Goal: Information Seeking & Learning: Check status

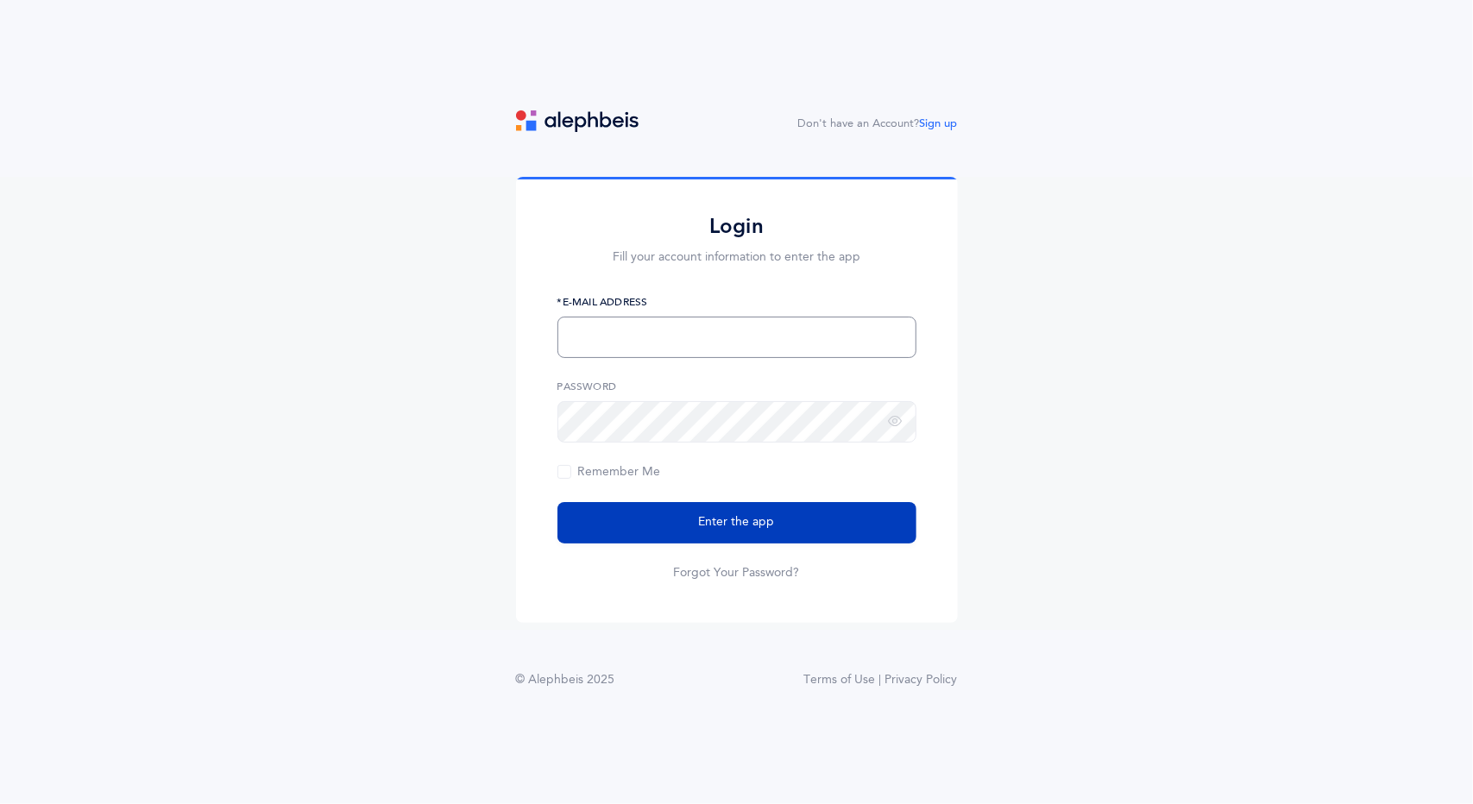
type input "[EMAIL_ADDRESS][DOMAIN_NAME]"
click at [750, 514] on span "Enter the app" at bounding box center [737, 523] width 76 height 18
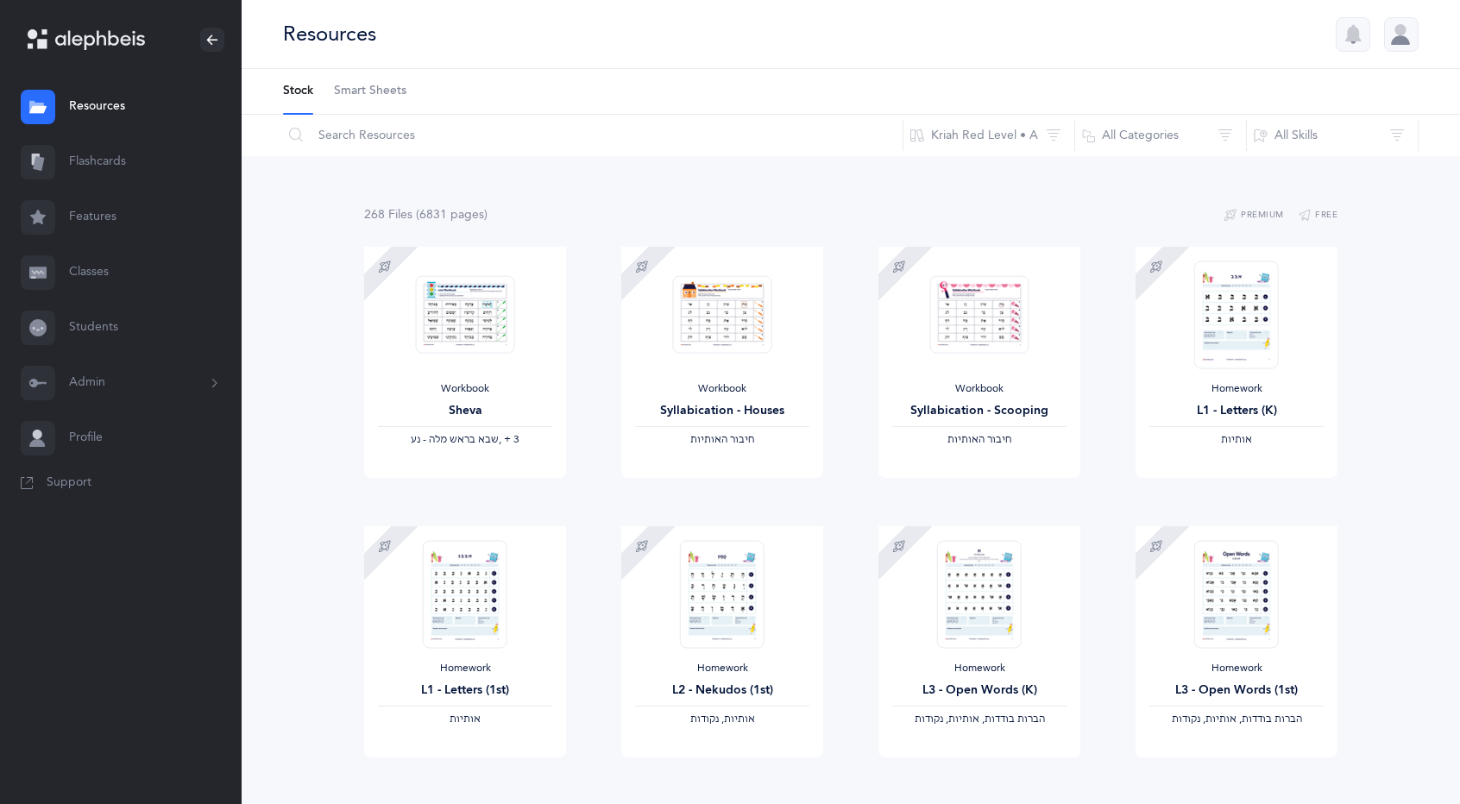
click at [390, 94] on span "Smart Sheets" at bounding box center [370, 91] width 72 height 17
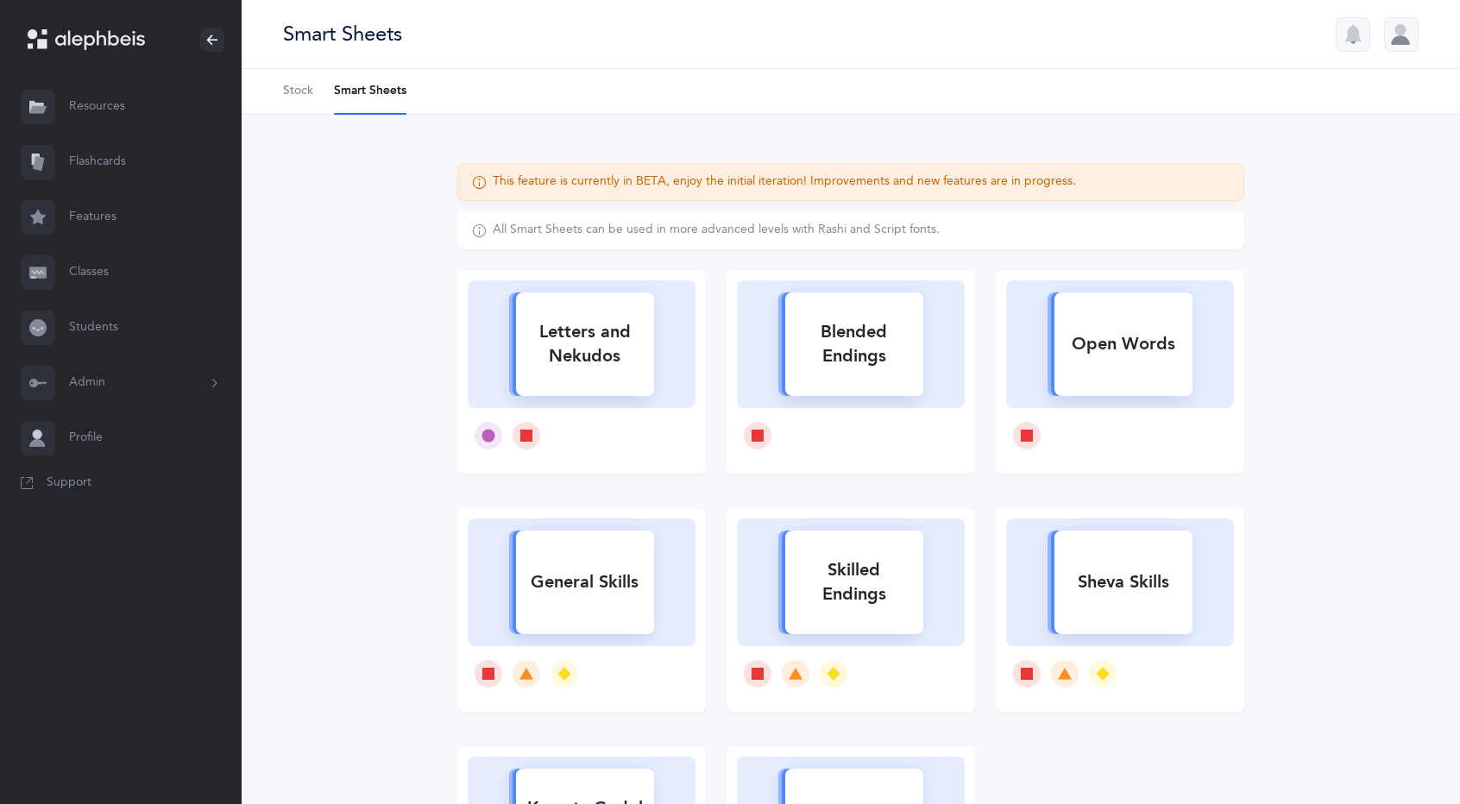
click at [99, 334] on link "Students" at bounding box center [121, 327] width 242 height 55
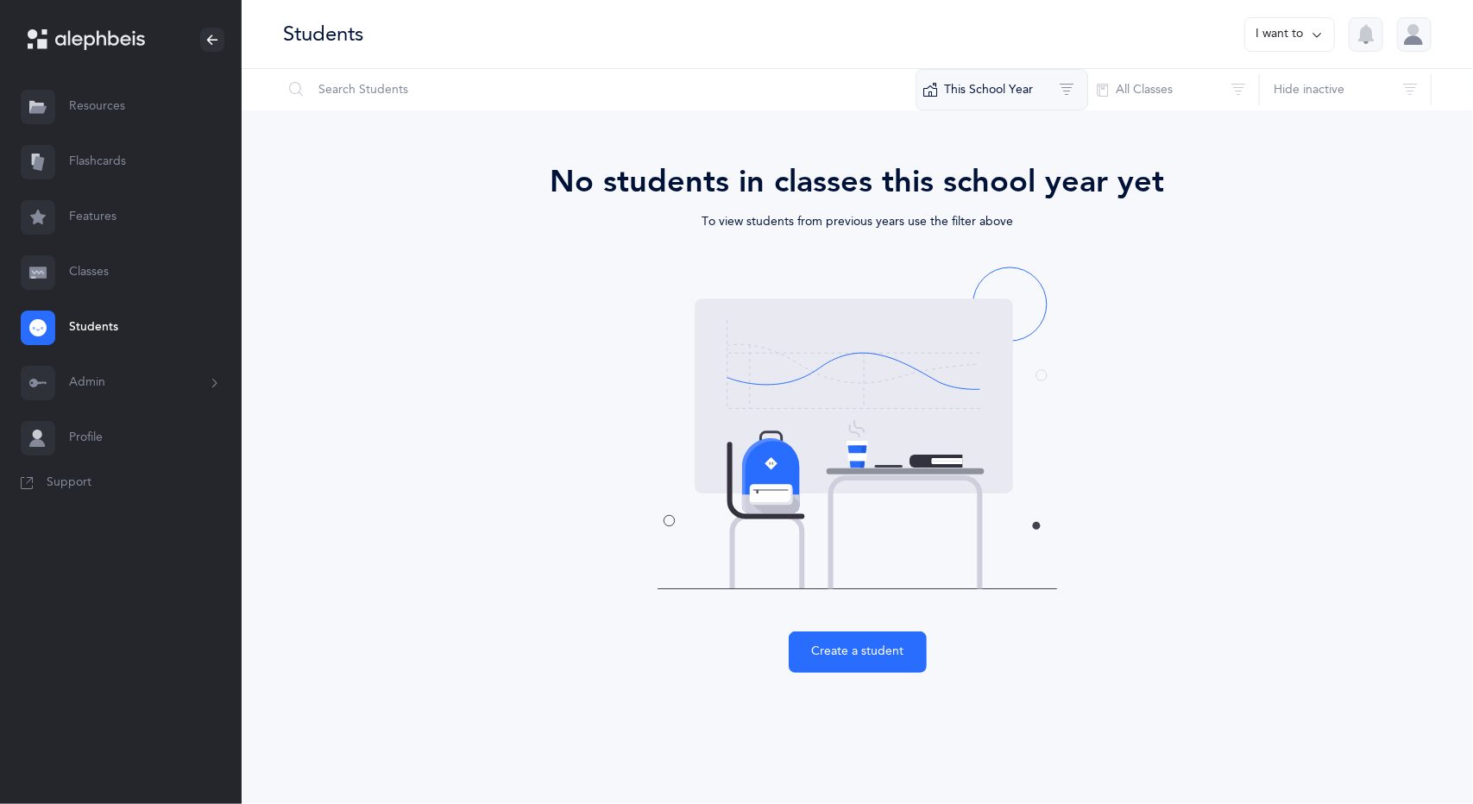
click at [1046, 92] on button "This School Year" at bounding box center [1002, 89] width 173 height 41
click at [997, 254] on span "2022 - 2023" at bounding box center [1016, 250] width 87 height 14
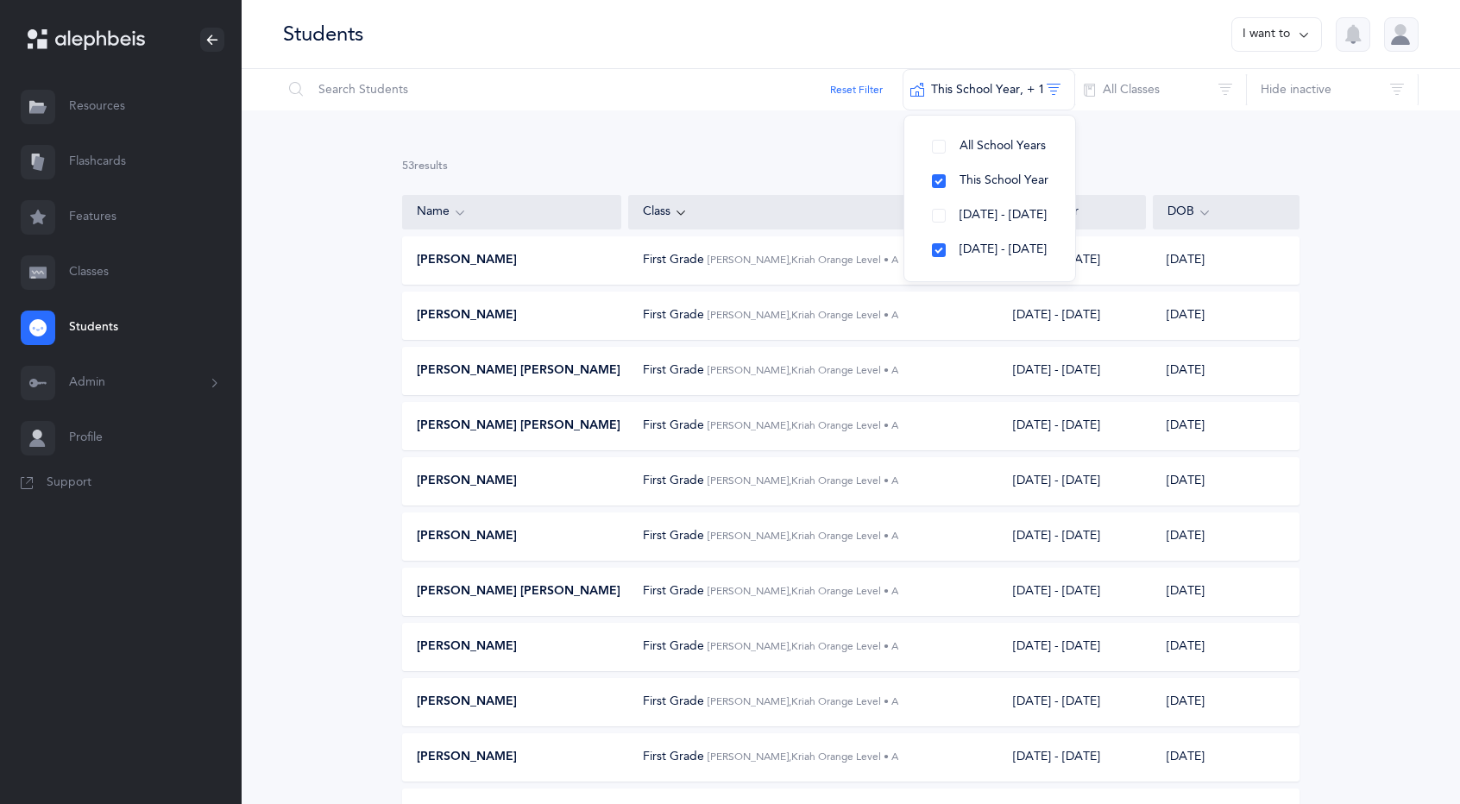
click at [986, 99] on button "This School Year‪, + 1‬" at bounding box center [989, 89] width 173 height 41
click at [1132, 98] on button "All Classes" at bounding box center [1161, 89] width 173 height 41
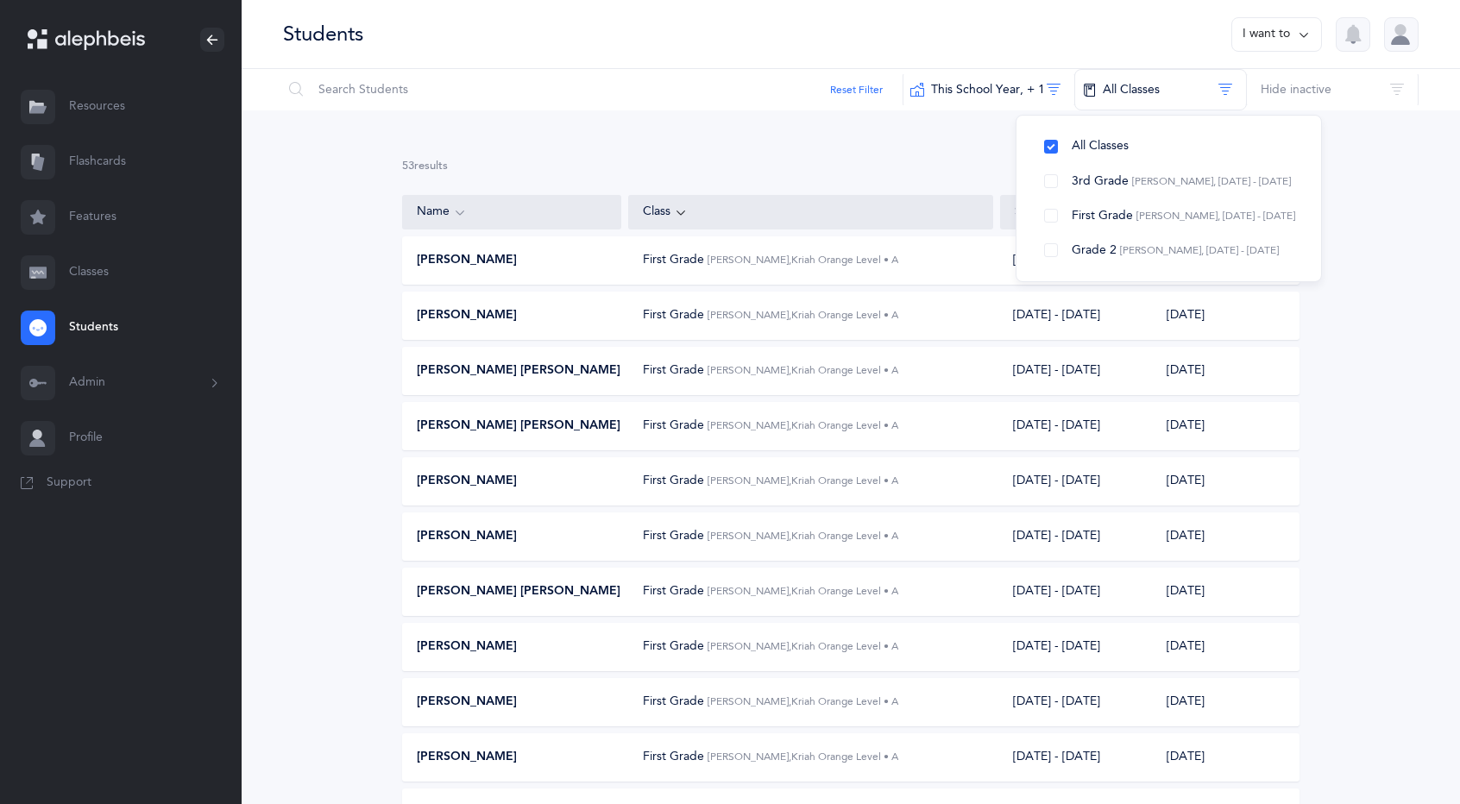
click at [72, 272] on link "Classes" at bounding box center [121, 272] width 242 height 55
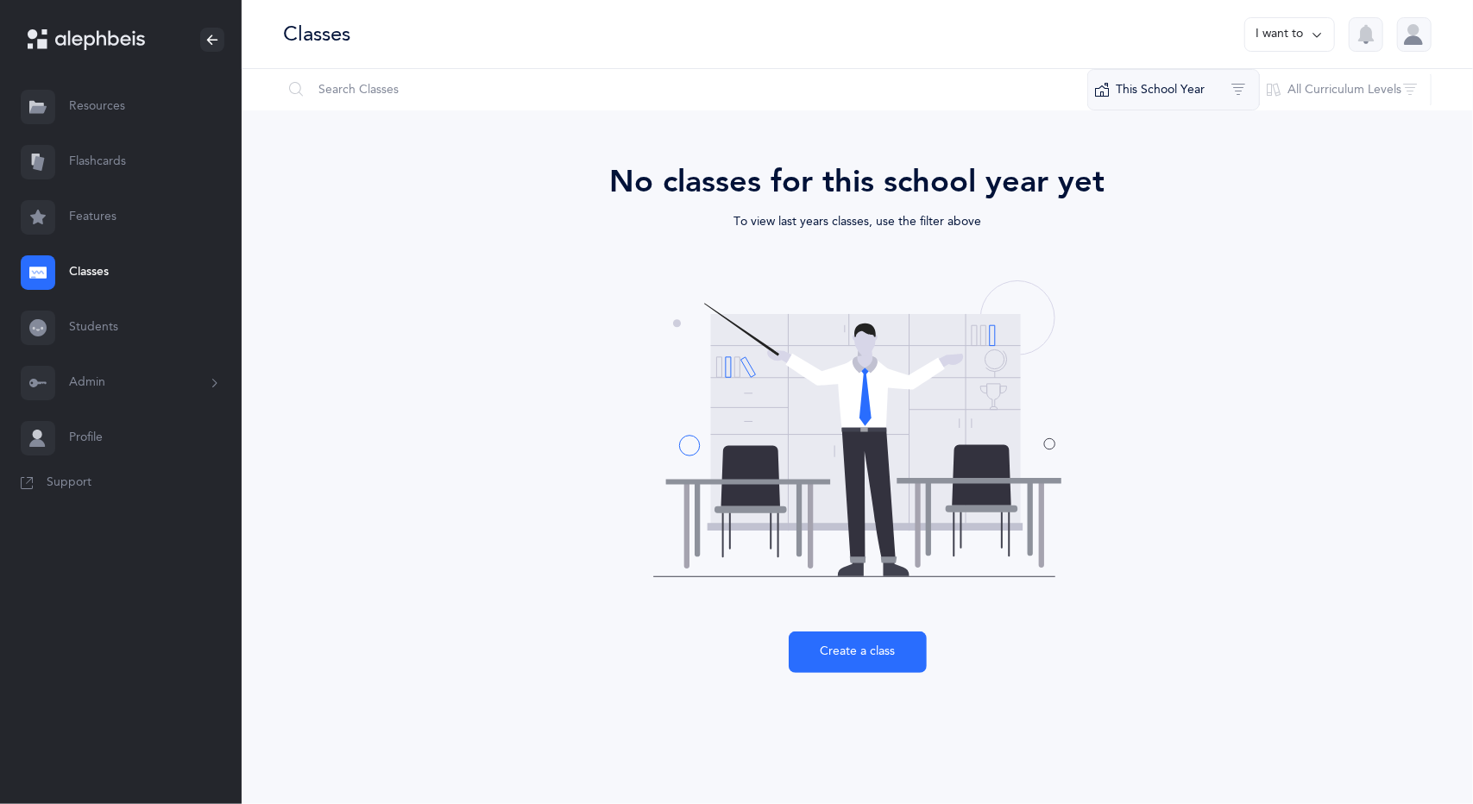
click at [1179, 94] on button "This School Year" at bounding box center [1173, 89] width 173 height 41
click at [1166, 257] on button "2022 - 2023" at bounding box center [1174, 250] width 143 height 35
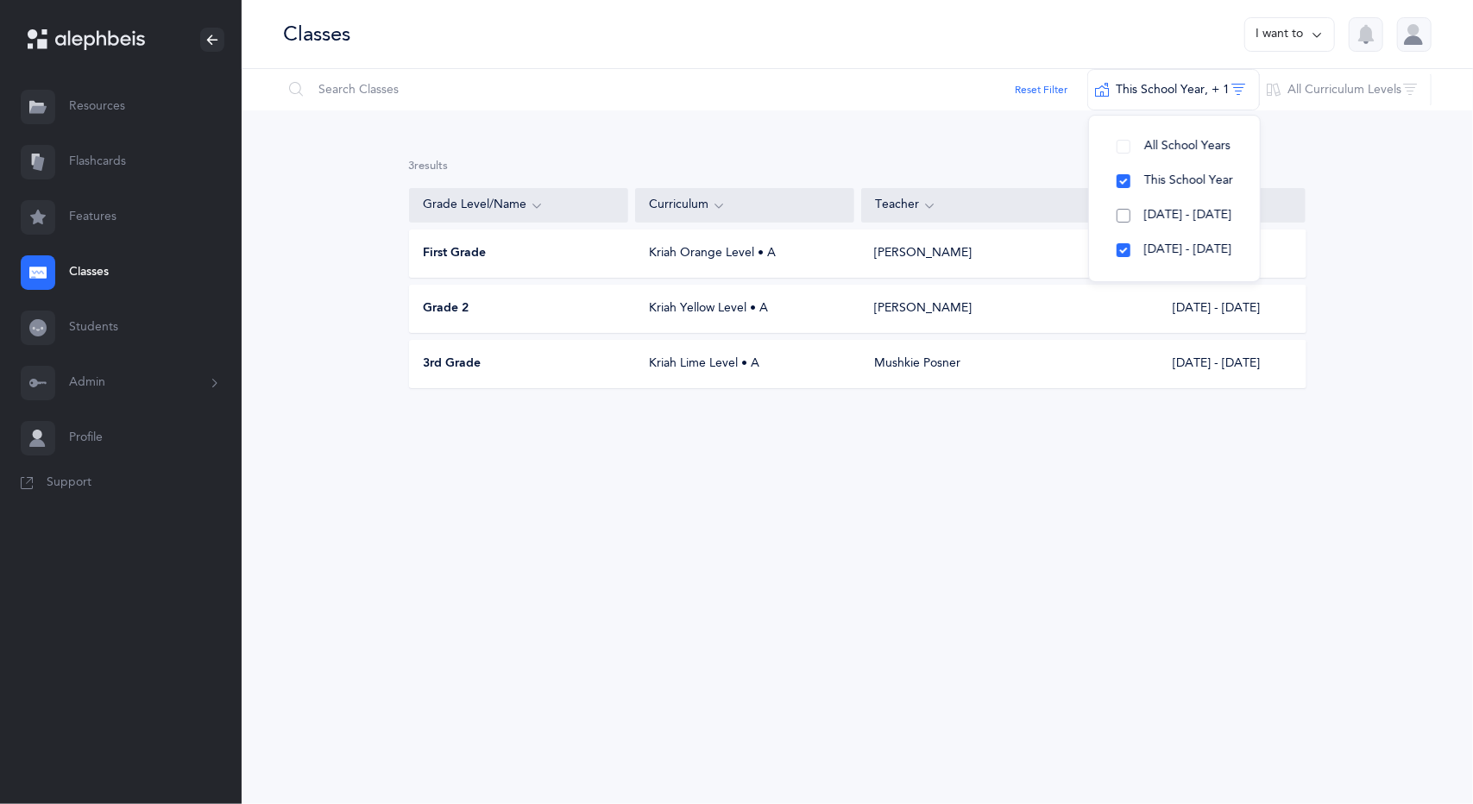
click at [1156, 218] on span "[DATE] - [DATE]" at bounding box center [1187, 215] width 87 height 14
click at [1173, 249] on span "2022 - 2023" at bounding box center [1187, 250] width 87 height 14
click at [1158, 245] on span "2022 - 2023" at bounding box center [1187, 250] width 87 height 14
click at [939, 300] on div "Libby Wolf" at bounding box center [1007, 308] width 292 height 17
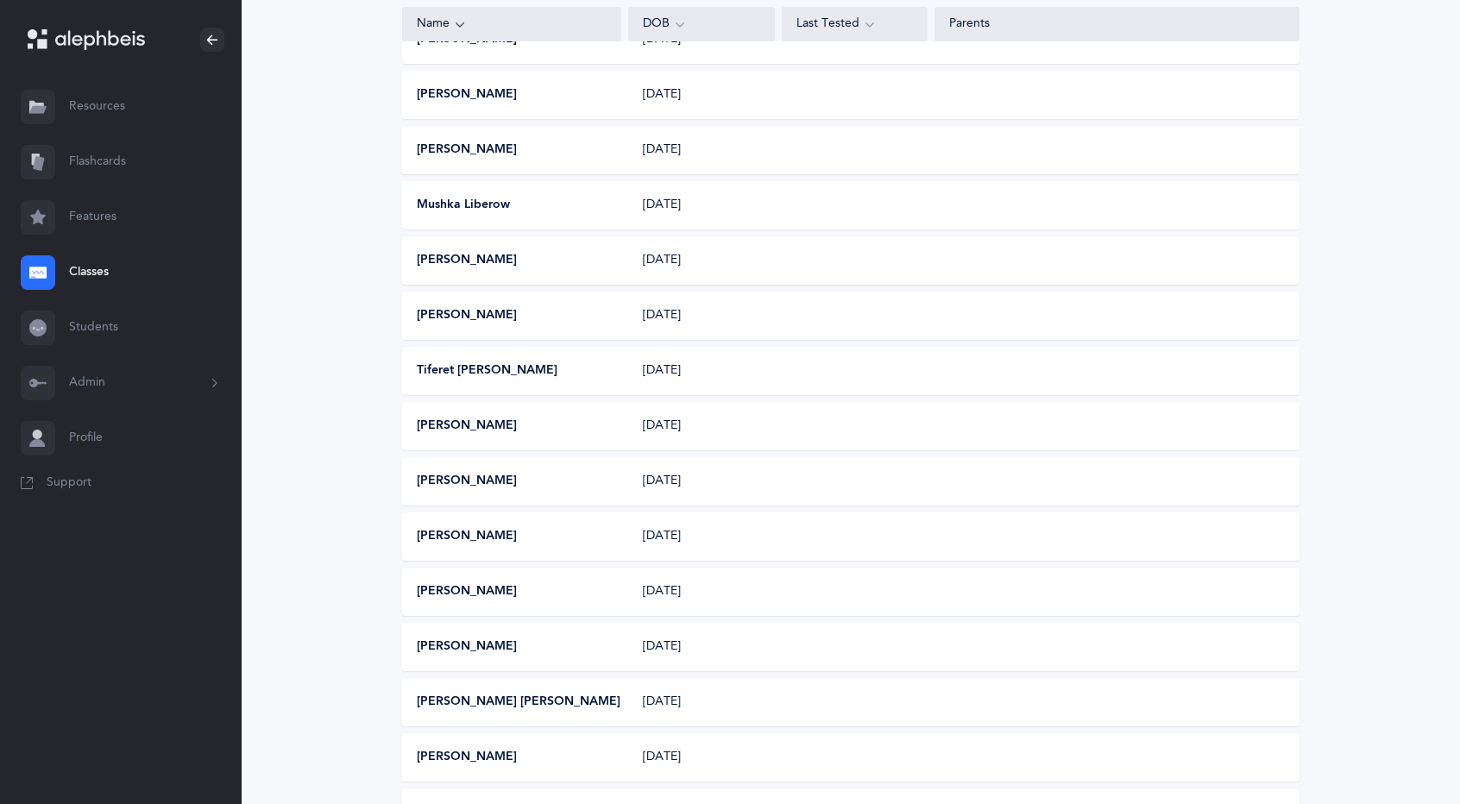
scroll to position [642, 0]
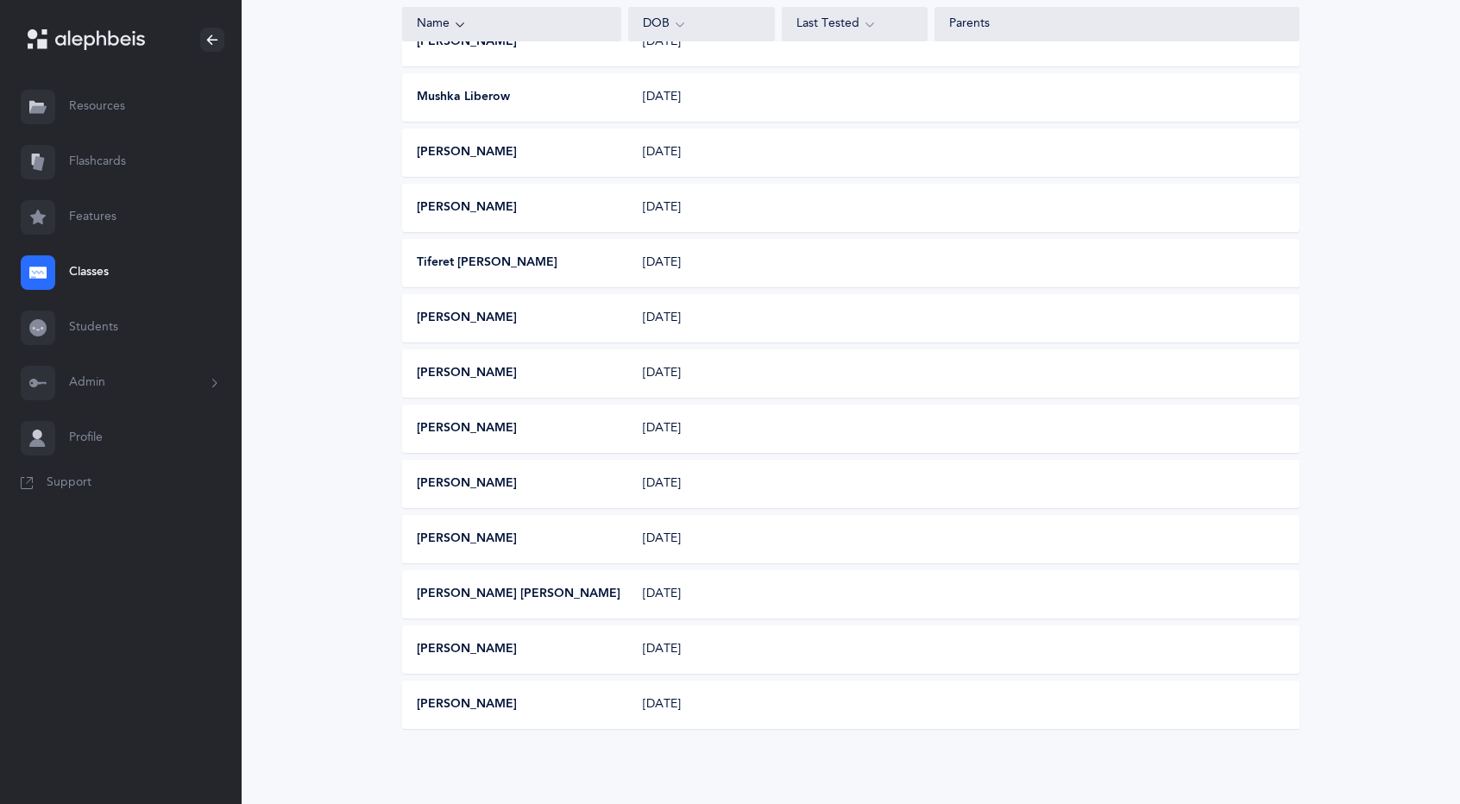
click at [718, 543] on div "07/26/2015" at bounding box center [702, 539] width 146 height 17
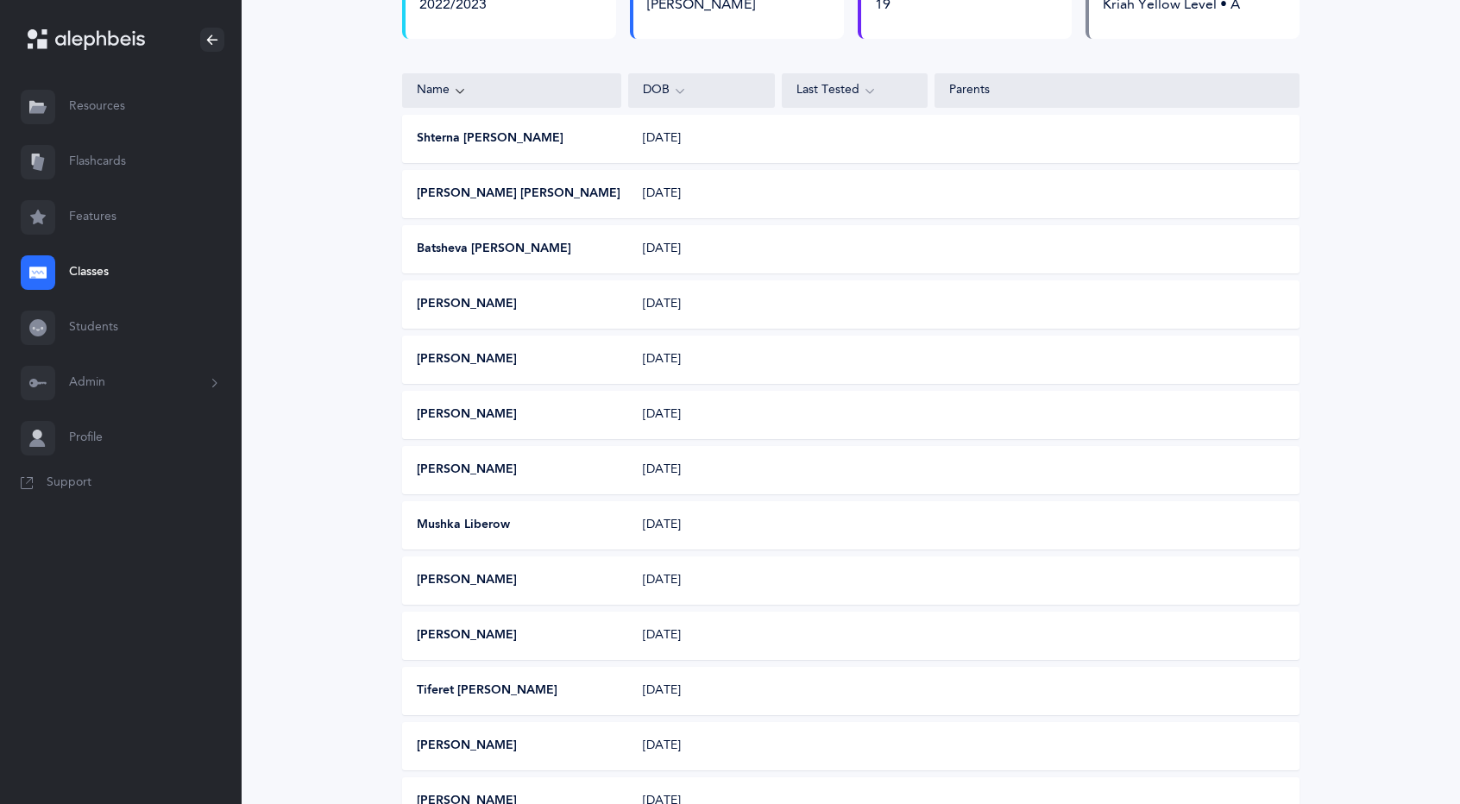
scroll to position [0, 0]
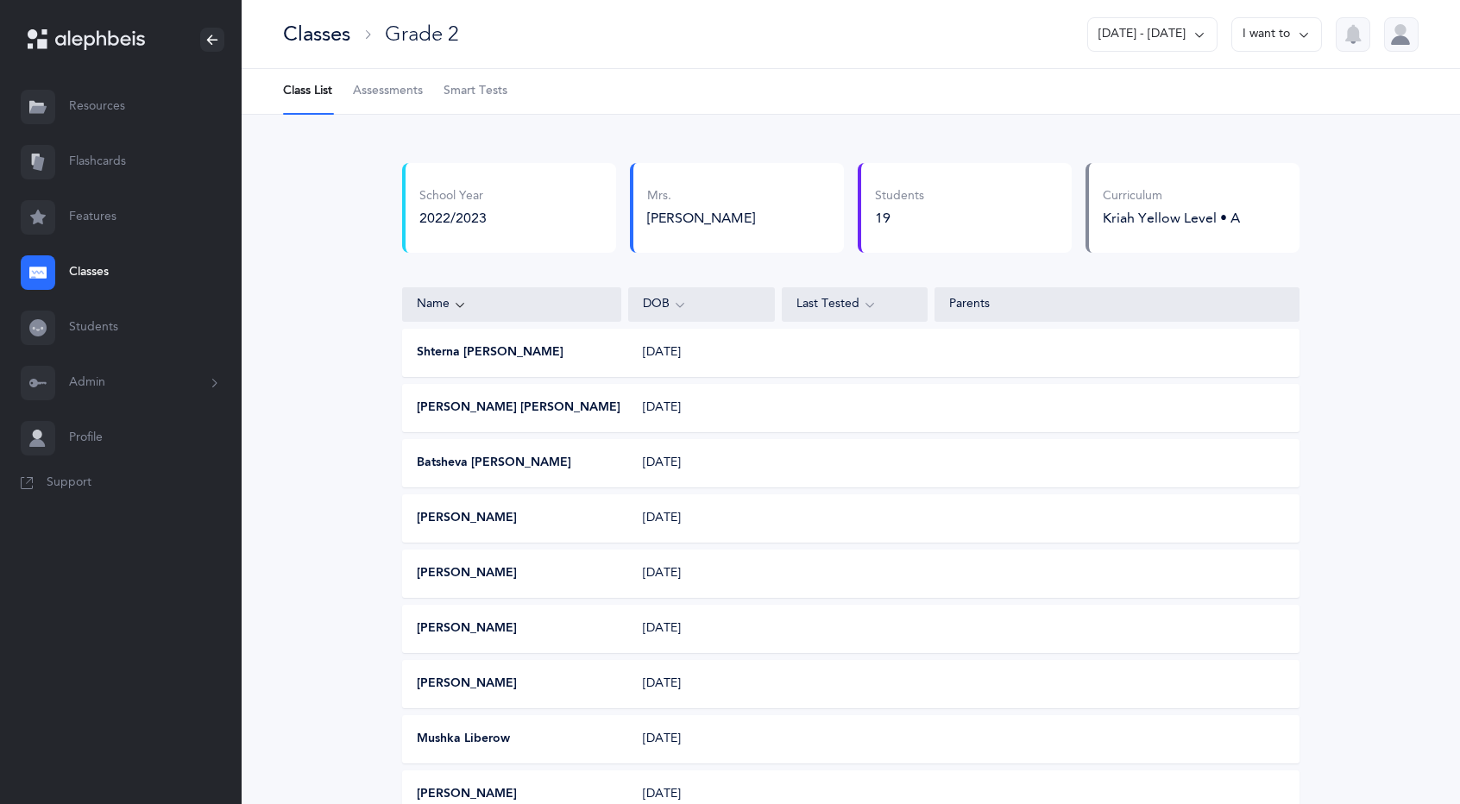
click at [397, 92] on span "Assessments" at bounding box center [388, 91] width 70 height 17
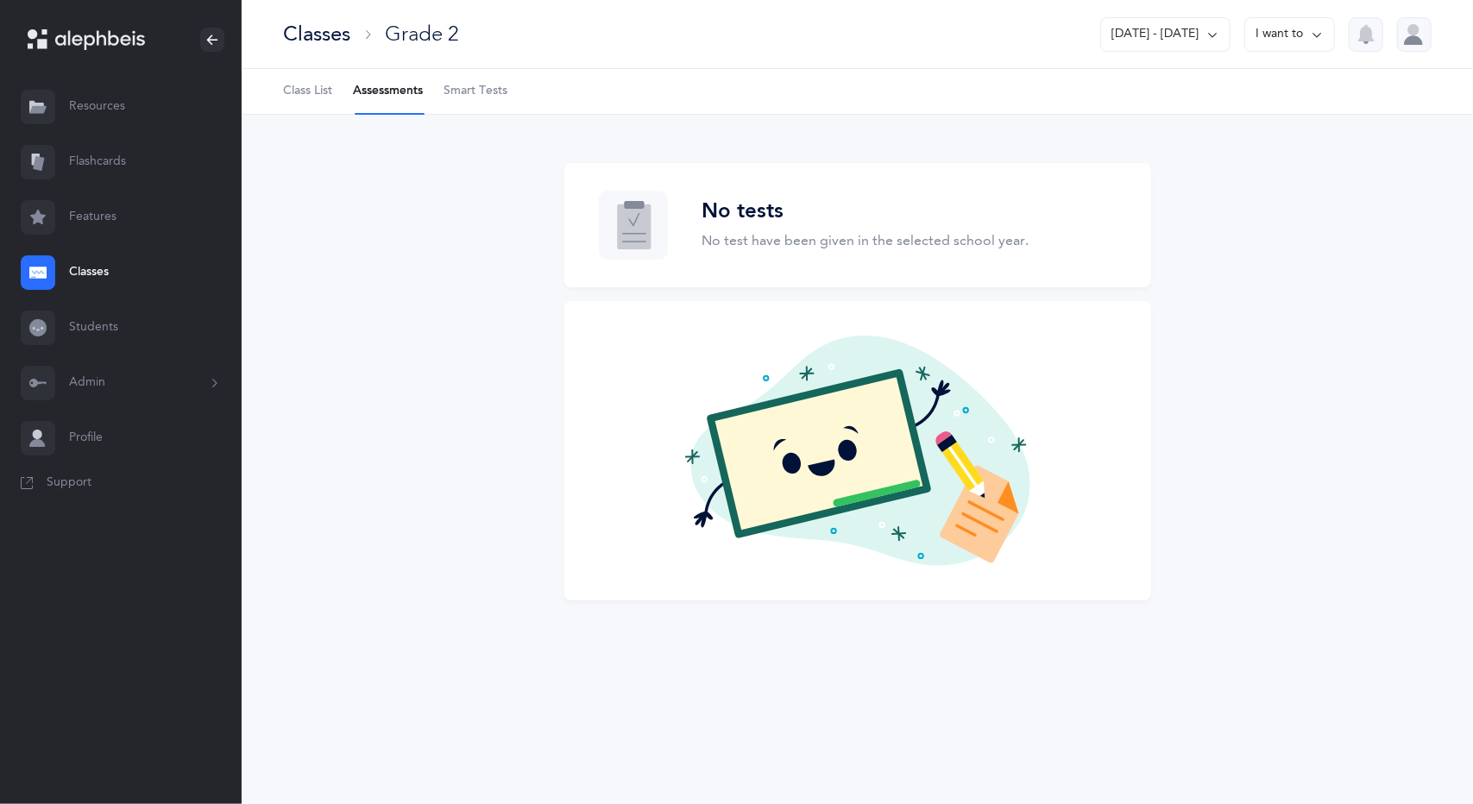
click at [304, 91] on span "Class List" at bounding box center [307, 91] width 49 height 17
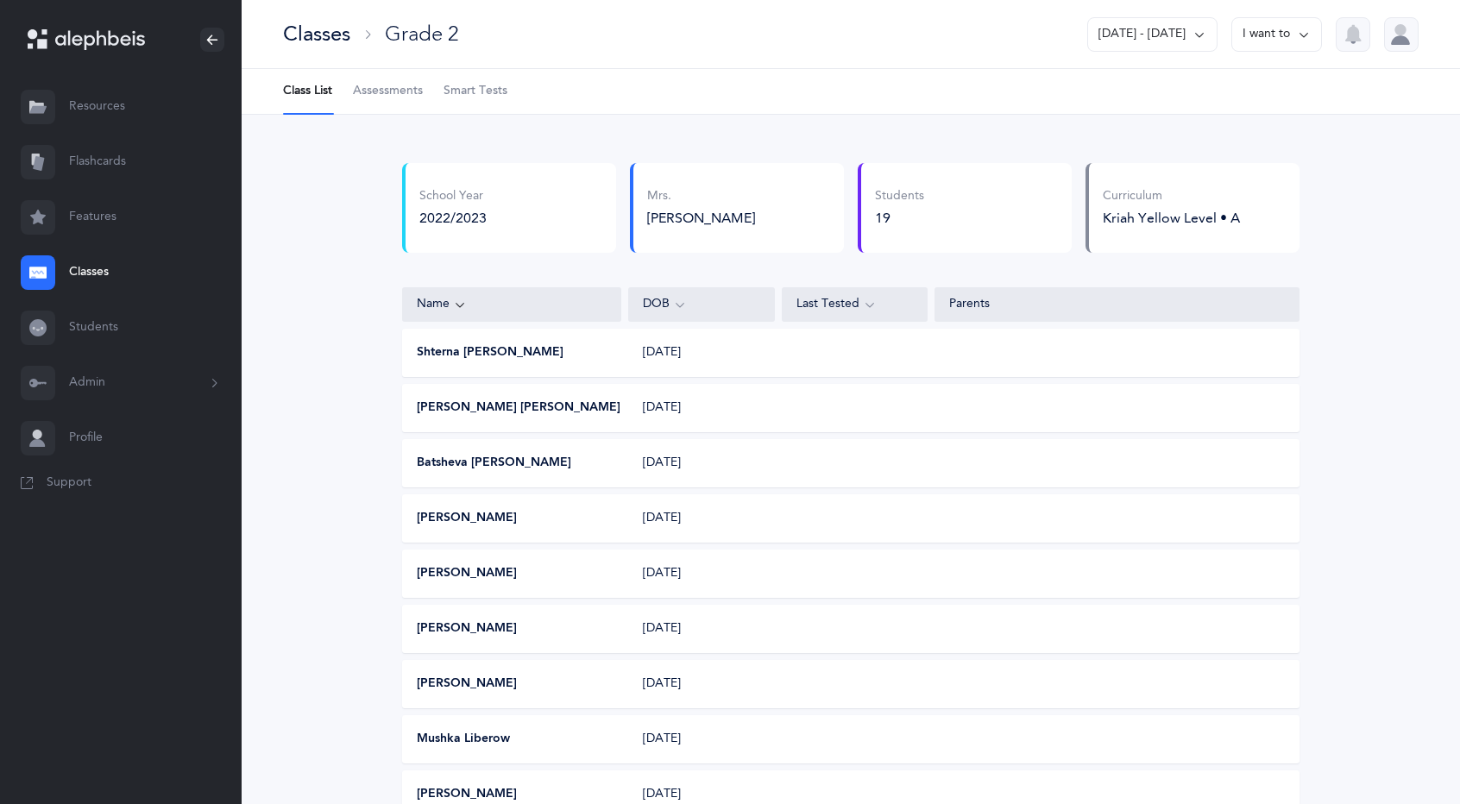
click at [330, 35] on div "Classes" at bounding box center [316, 34] width 67 height 28
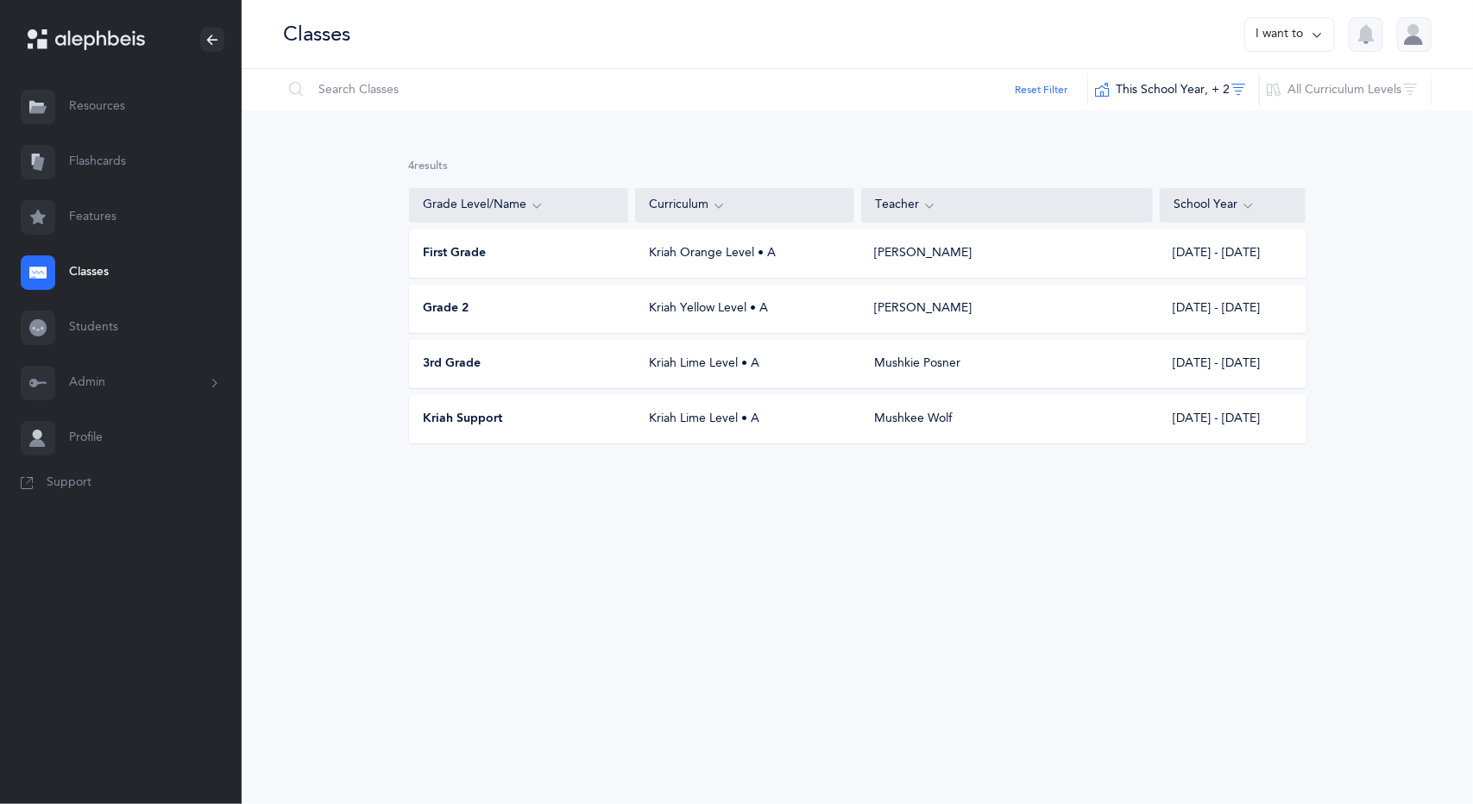
click at [911, 420] on div "Mushkee Wolf" at bounding box center [914, 419] width 78 height 17
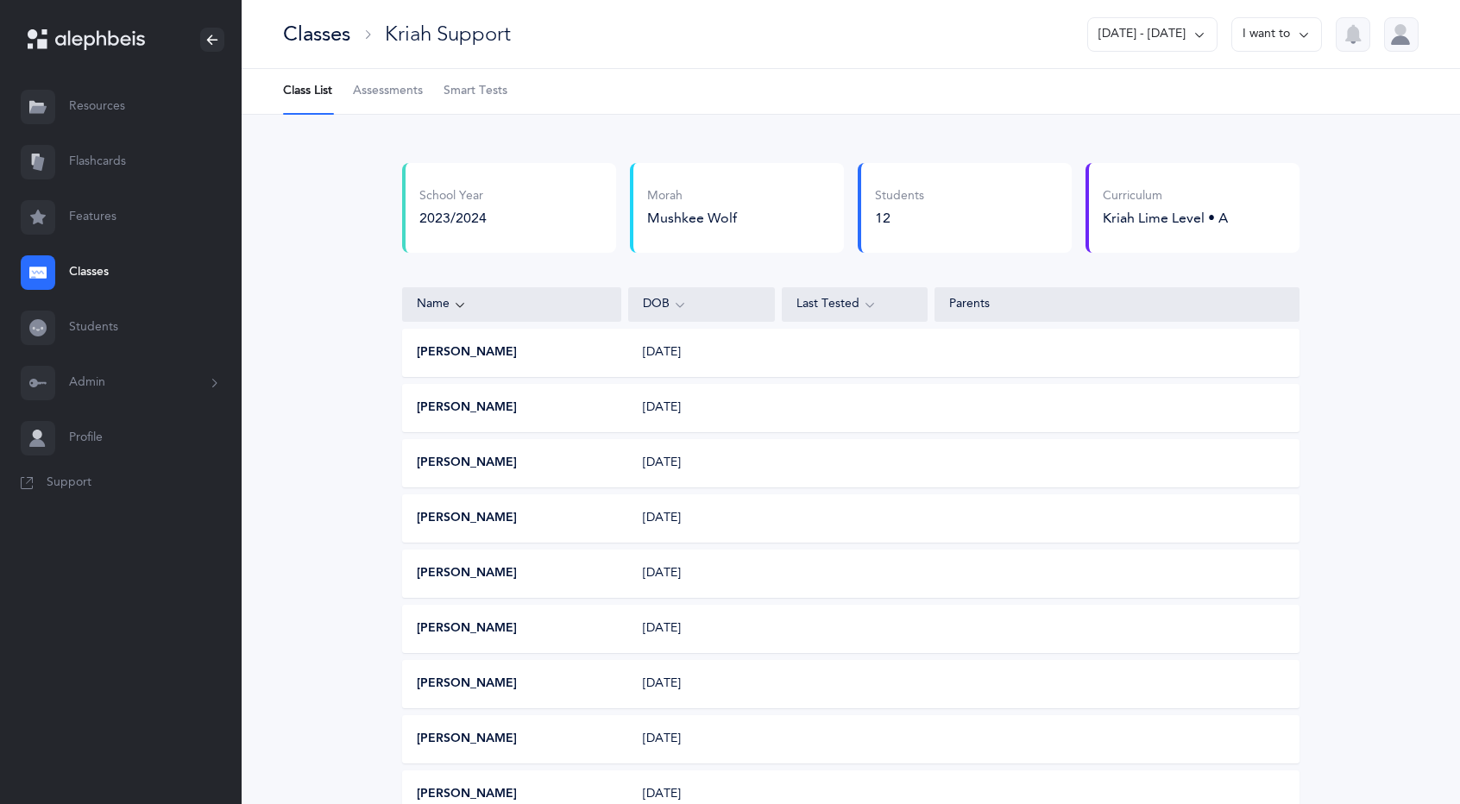
click at [397, 85] on span "Assessments" at bounding box center [388, 91] width 70 height 17
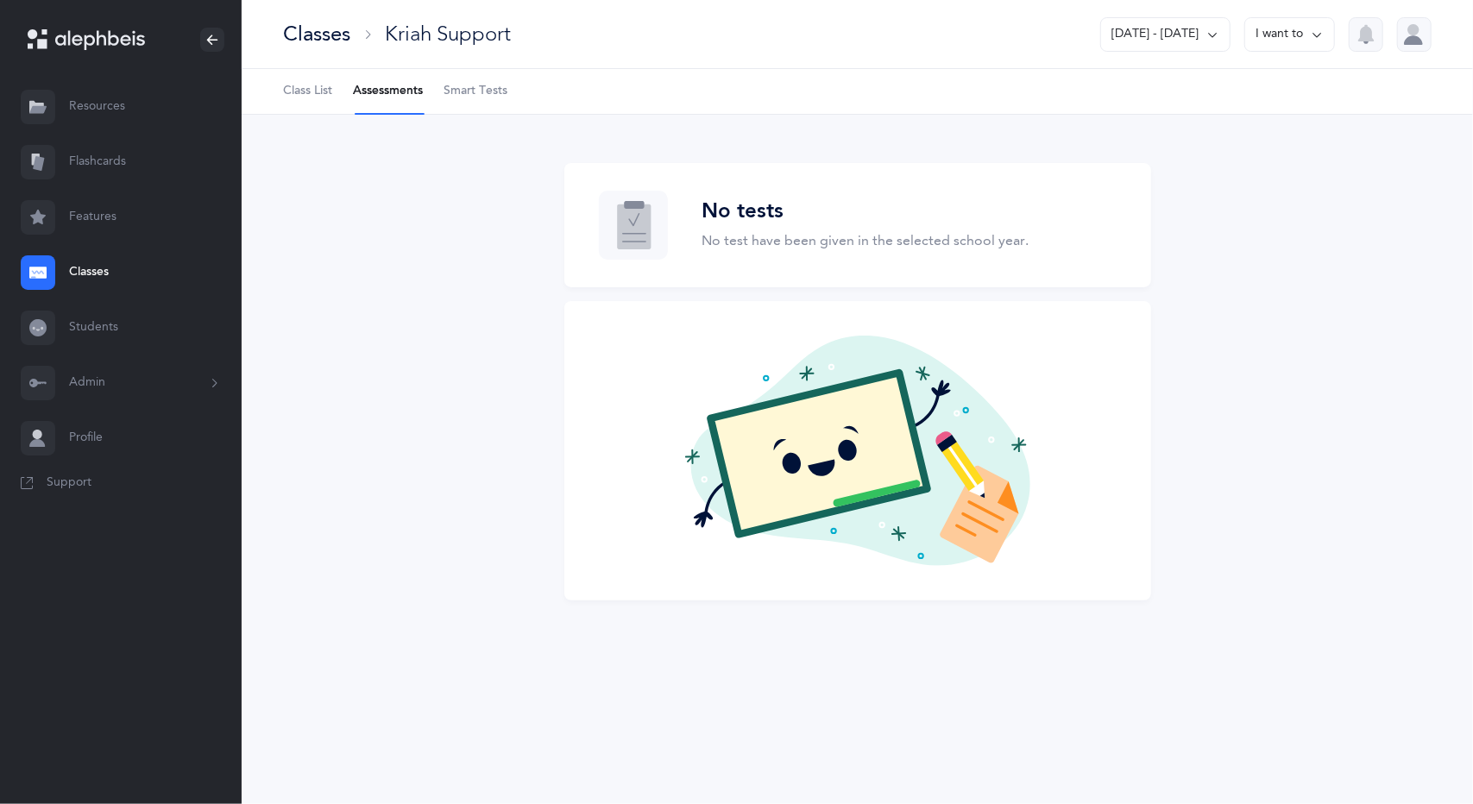
click at [304, 89] on span "Class List" at bounding box center [307, 91] width 49 height 17
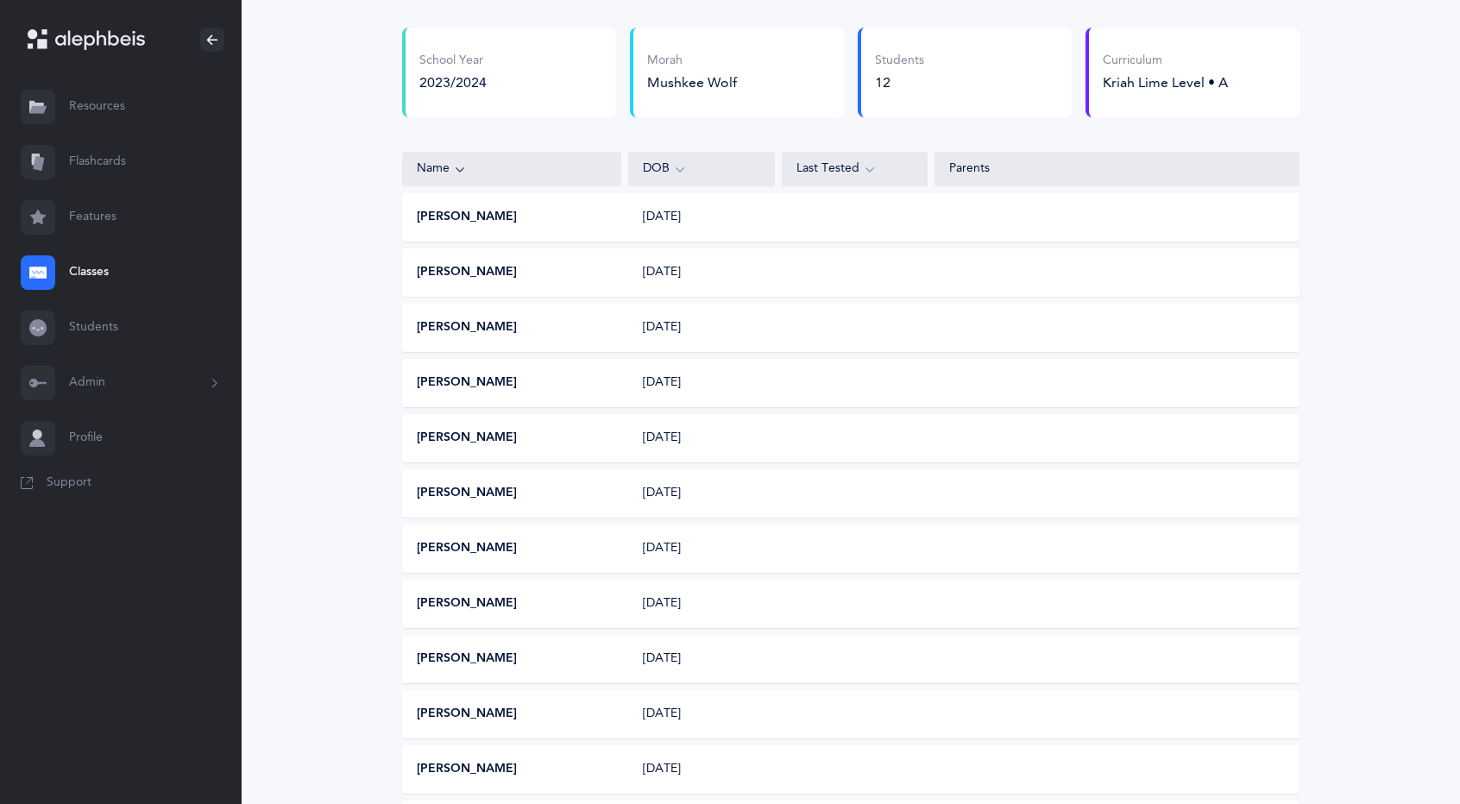
scroll to position [143, 0]
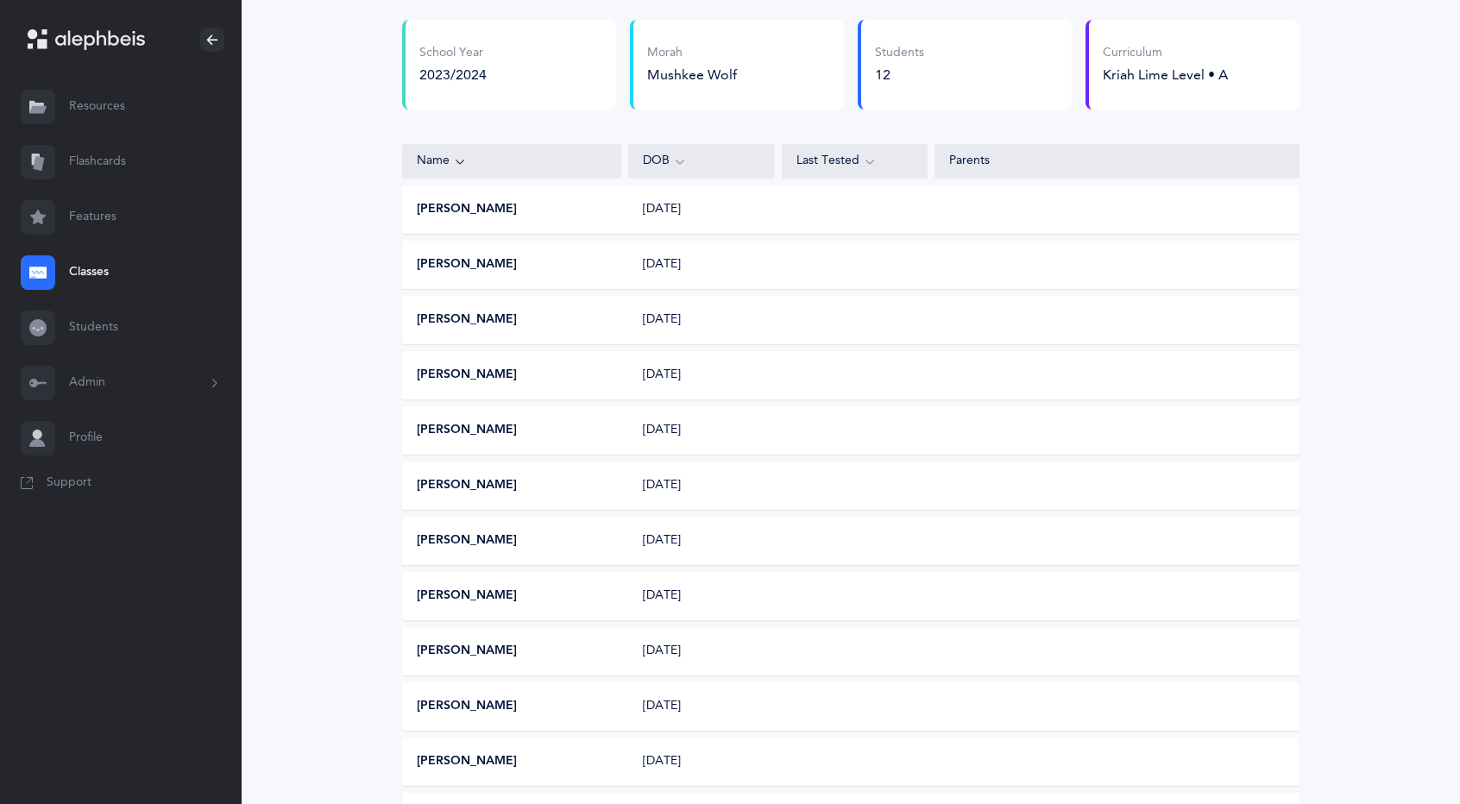
click at [734, 535] on div "[DATE]" at bounding box center [702, 541] width 146 height 17
click at [690, 525] on div "Chana Stein 08/30/2011" at bounding box center [851, 541] width 898 height 48
click at [453, 530] on div "Chana Stein 08/30/2011" at bounding box center [851, 541] width 898 height 48
click at [452, 546] on button "[PERSON_NAME]" at bounding box center [467, 541] width 100 height 17
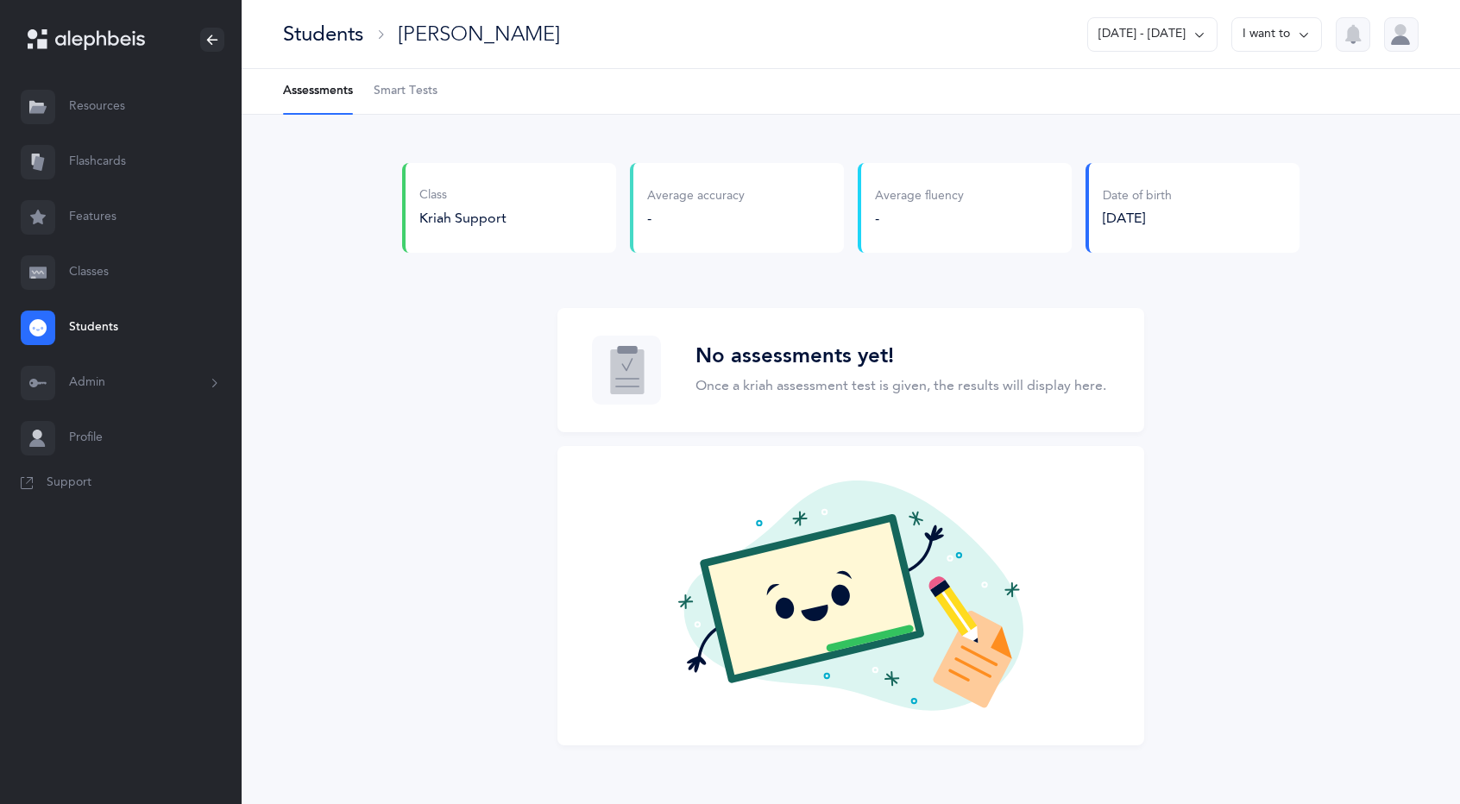
click at [133, 382] on button "Admin" at bounding box center [121, 383] width 242 height 55
click at [437, 500] on div "No assessments yet! Once a kriah assessment test is given, the results will dis…" at bounding box center [851, 527] width 898 height 438
